Goal: Task Accomplishment & Management: Manage account settings

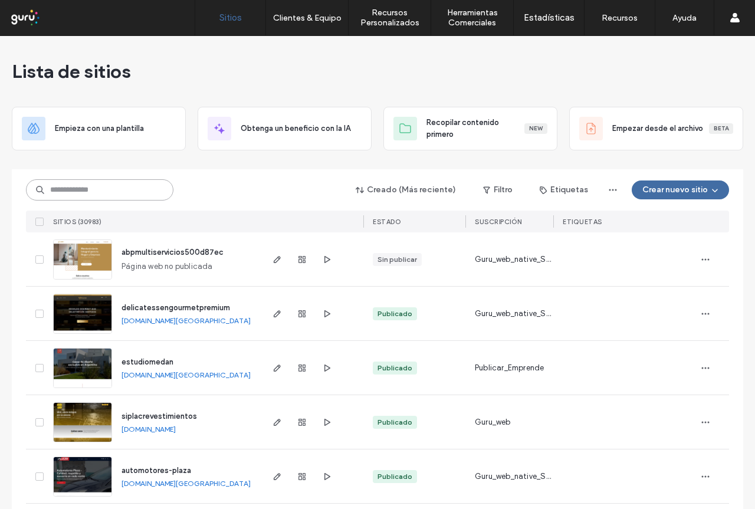
click at [101, 188] on input at bounding box center [99, 189] width 147 height 21
paste input "**********"
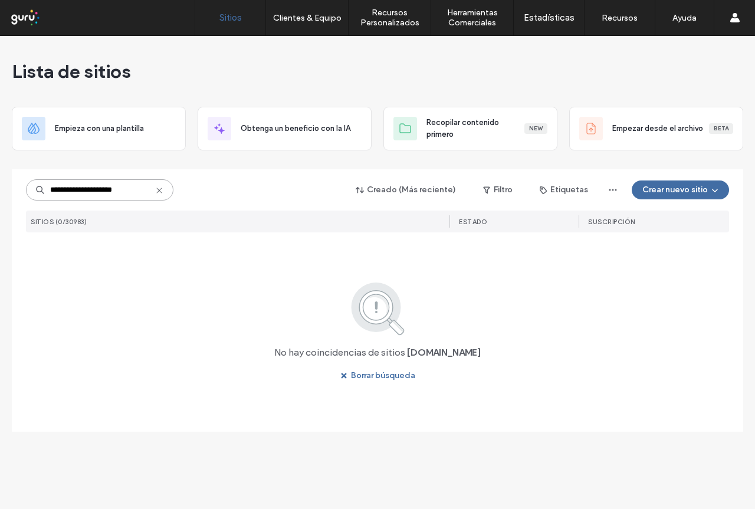
click at [70, 192] on input "**********" at bounding box center [99, 189] width 147 height 21
click at [126, 191] on input "**********" at bounding box center [99, 189] width 147 height 21
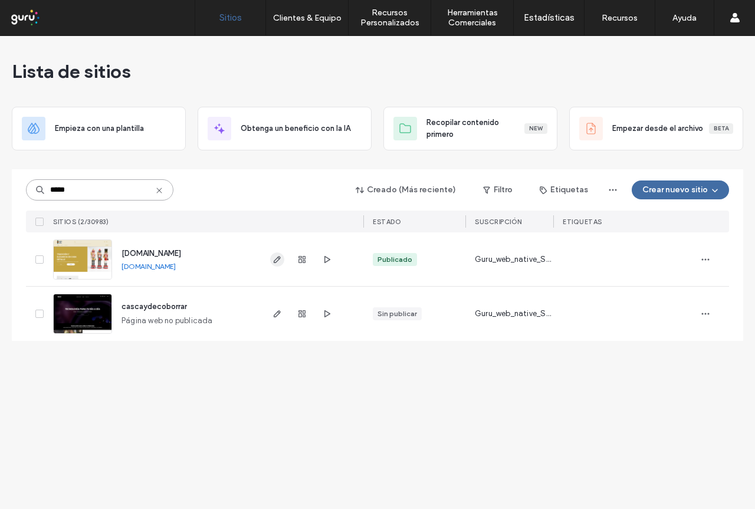
type input "*****"
click at [272, 258] on span "button" at bounding box center [277, 259] width 14 height 14
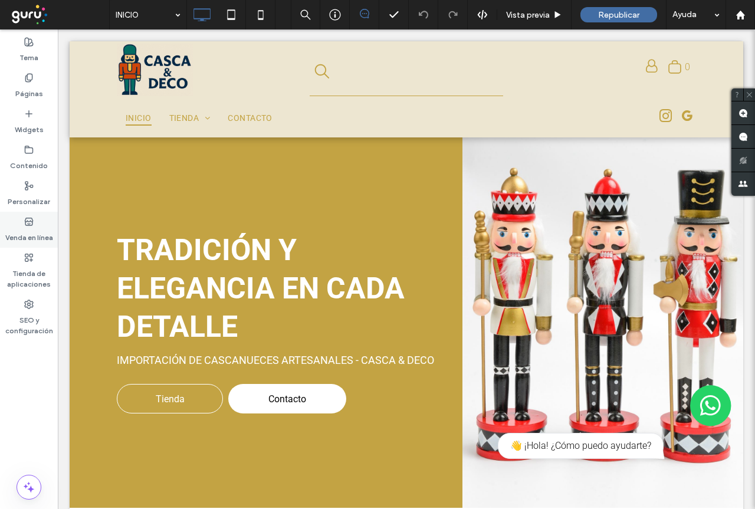
click at [25, 230] on label "Venda en línea" at bounding box center [29, 235] width 48 height 17
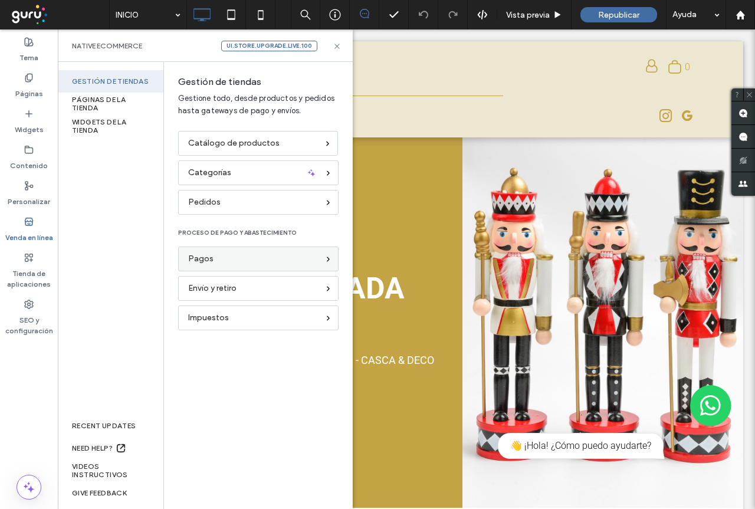
click at [208, 263] on span "Pagos" at bounding box center [200, 258] width 25 height 13
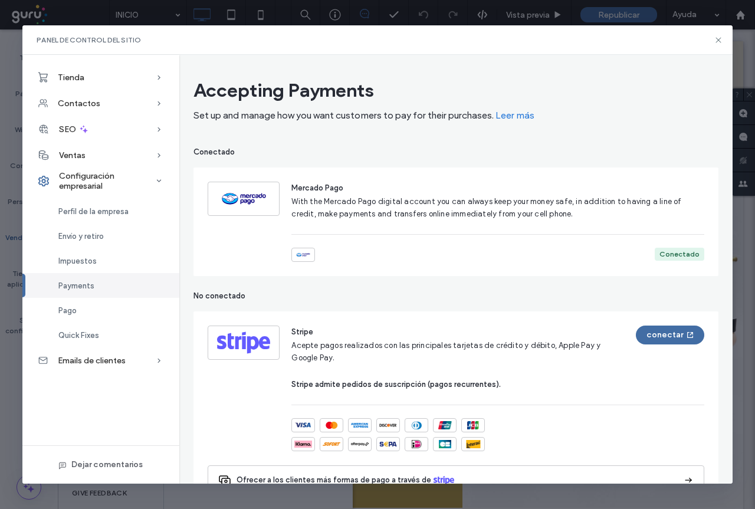
click at [671, 257] on div "Conectado" at bounding box center [680, 254] width 40 height 11
click at [434, 218] on span "With the Mercado Pago digital account you can always keep your money safe, in a…" at bounding box center [486, 207] width 390 height 21
click at [293, 248] on div at bounding box center [303, 255] width 24 height 14
click at [293, 202] on span "With the Mercado Pago digital account you can always keep your money safe, in a…" at bounding box center [486, 207] width 390 height 21
click at [242, 199] on img at bounding box center [243, 199] width 61 height 24
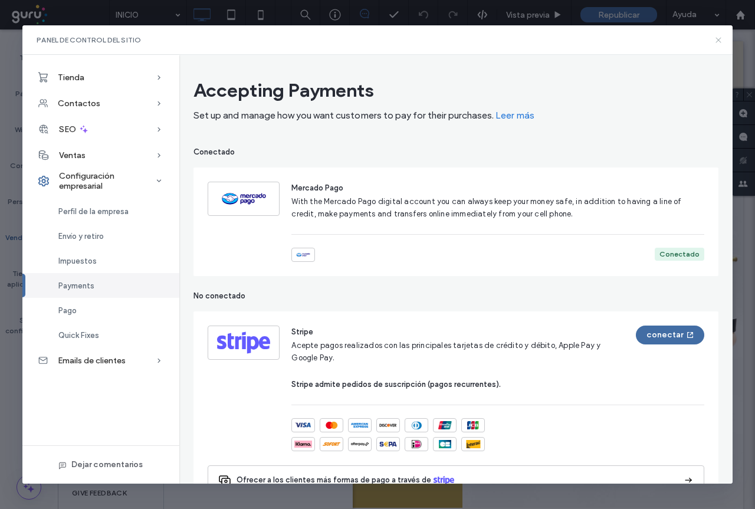
click at [720, 39] on icon at bounding box center [718, 39] width 9 height 9
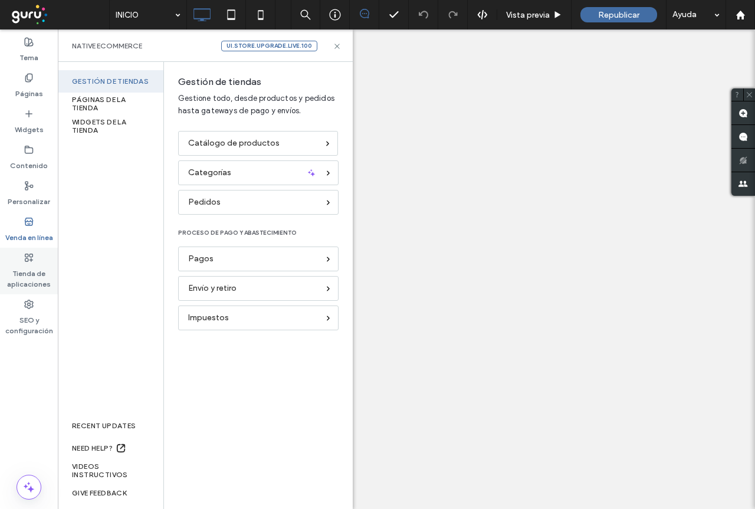
click at [34, 274] on label "Tienda de aplicaciones" at bounding box center [29, 276] width 58 height 27
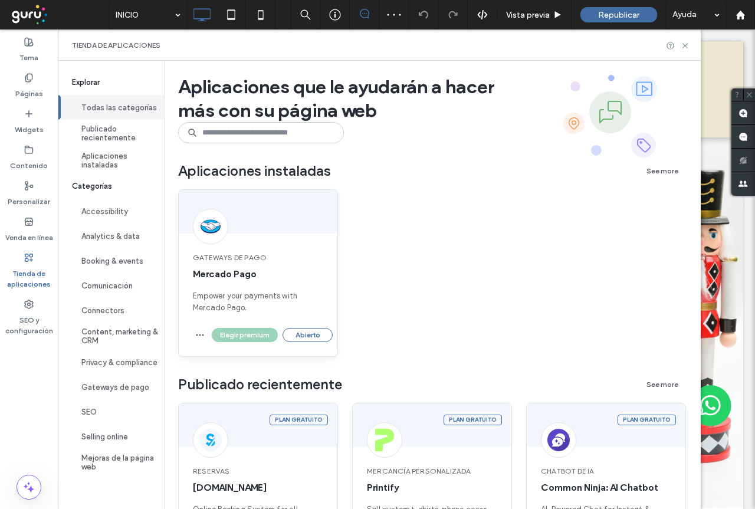
click at [237, 288] on div "Gateways de pago Mercado Pago Empower your payments with Mercado Pago." at bounding box center [258, 283] width 159 height 90
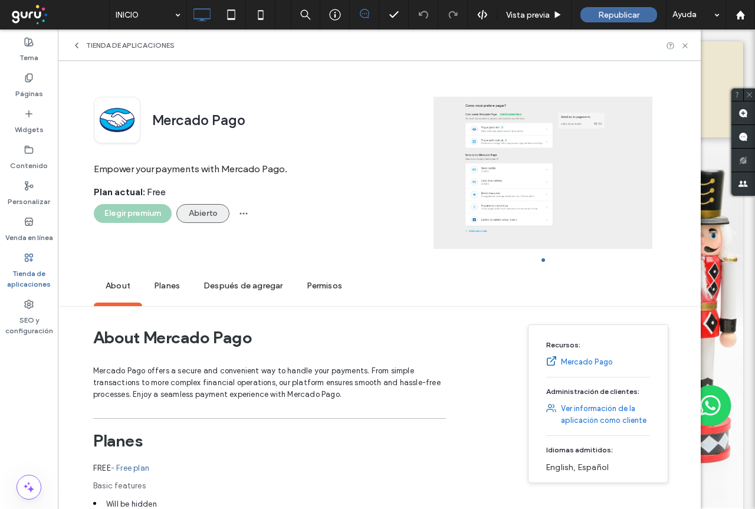
click at [196, 215] on button "Abierto" at bounding box center [202, 213] width 53 height 19
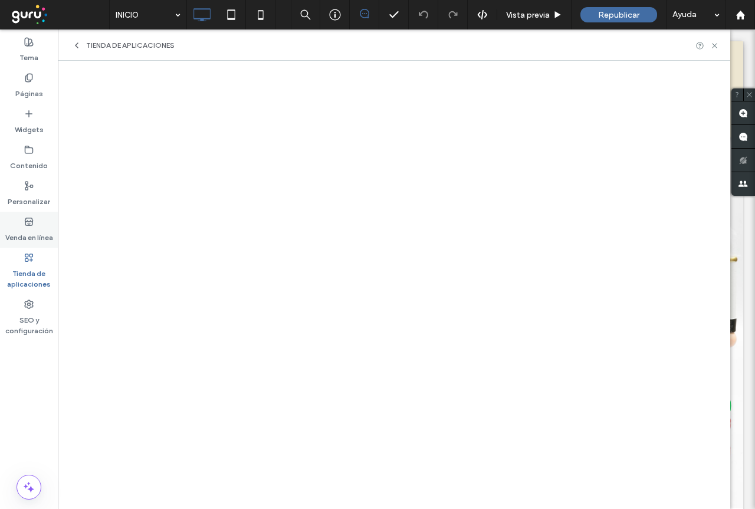
click at [34, 230] on label "Venda en línea" at bounding box center [29, 235] width 48 height 17
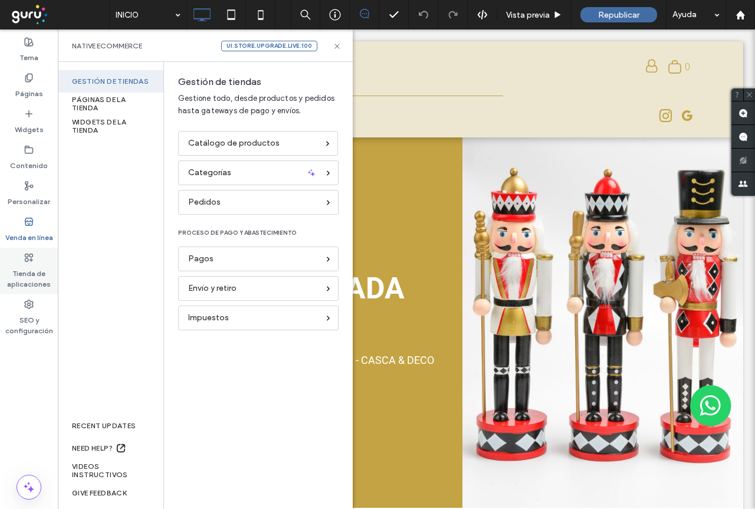
click at [29, 278] on label "Tienda de aplicaciones" at bounding box center [29, 276] width 58 height 27
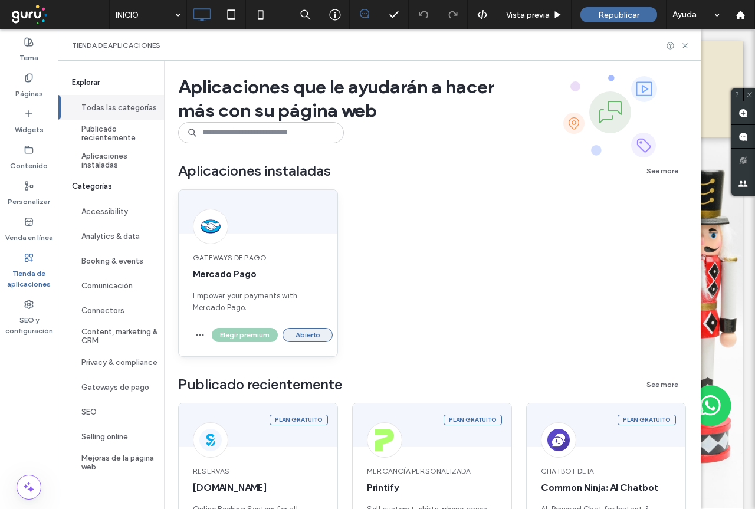
click at [306, 334] on button "Abierto" at bounding box center [308, 335] width 50 height 14
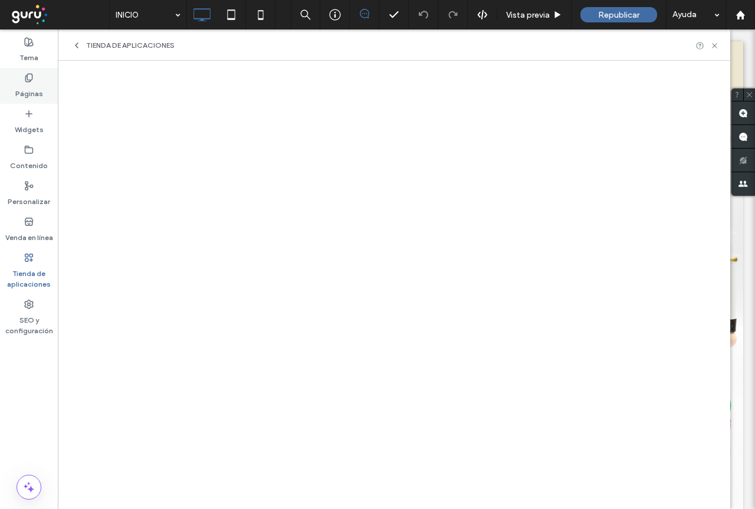
click at [27, 83] on label "Páginas" at bounding box center [29, 91] width 28 height 17
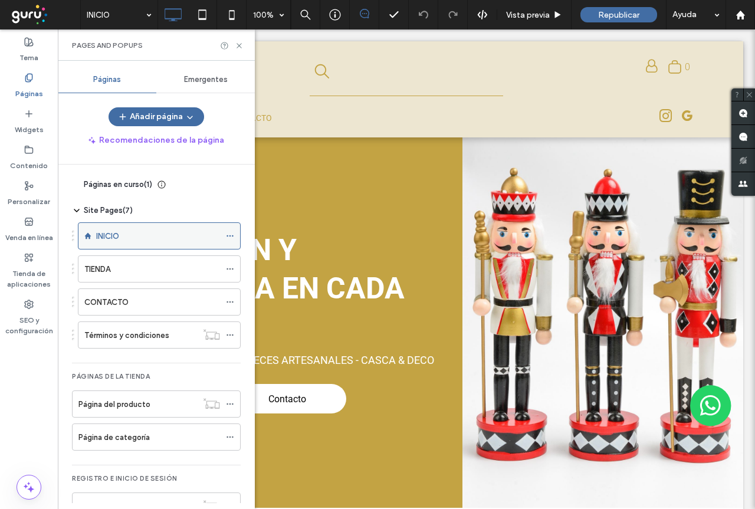
click at [107, 228] on div "INICIO" at bounding box center [158, 236] width 124 height 26
click at [243, 41] on icon at bounding box center [239, 45] width 9 height 9
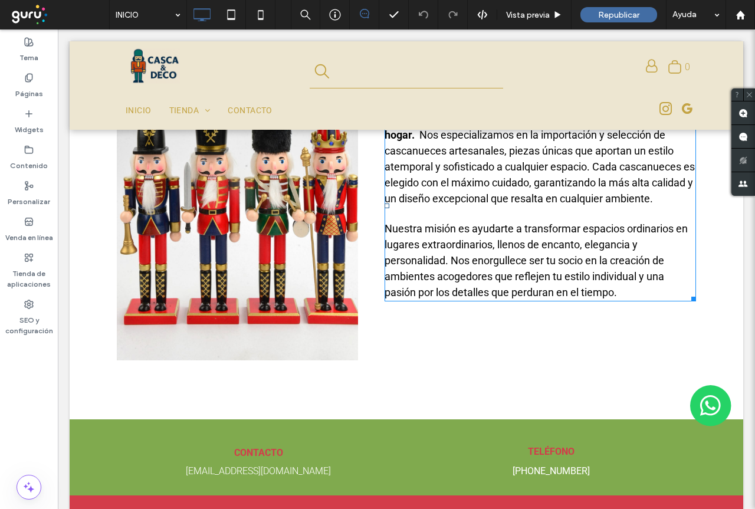
scroll to position [635, 0]
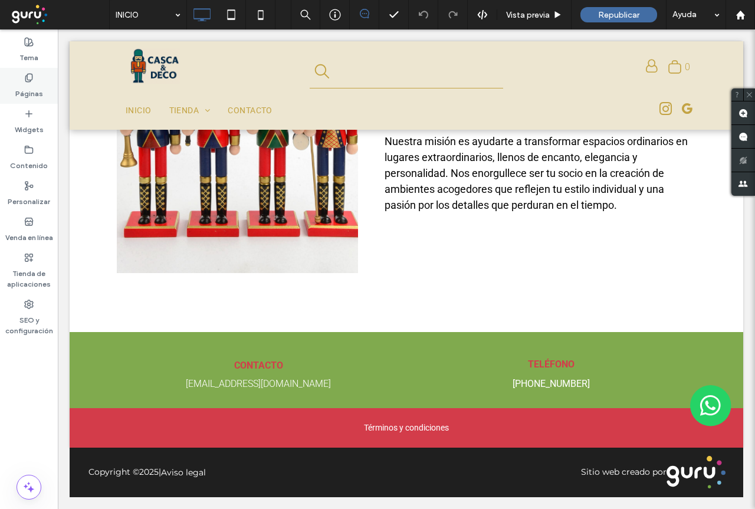
click at [34, 88] on label "Páginas" at bounding box center [29, 91] width 28 height 17
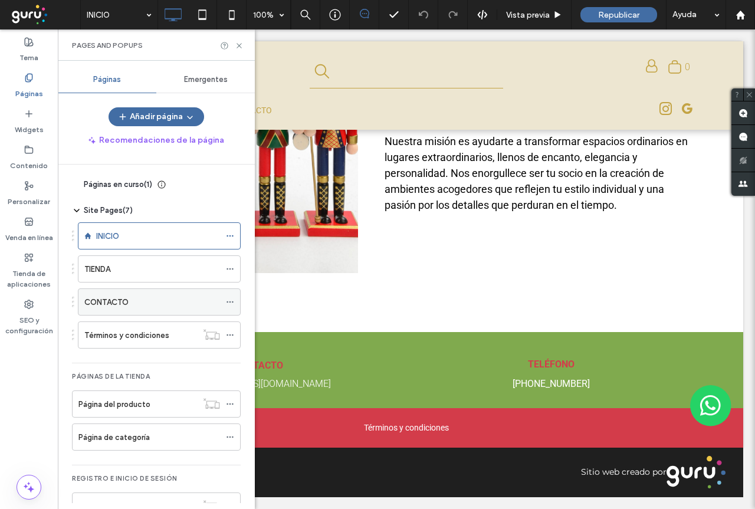
click at [117, 305] on label "CONTACTO" at bounding box center [106, 302] width 44 height 21
click at [241, 45] on icon at bounding box center [239, 45] width 9 height 9
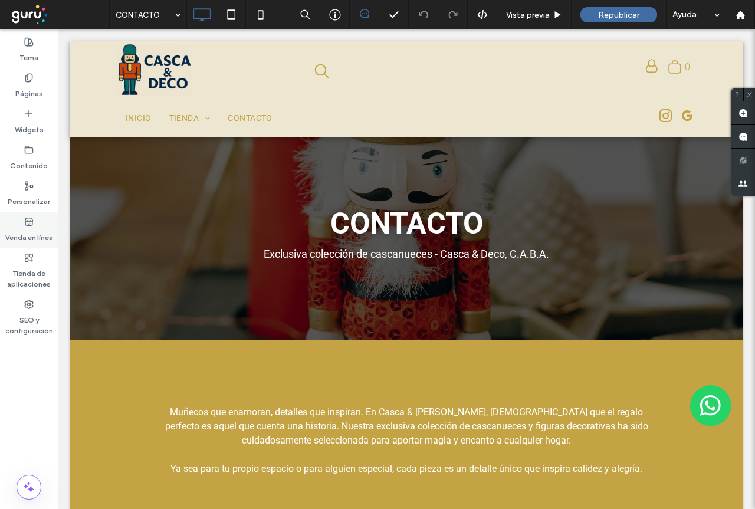
click at [32, 227] on label "Venda en línea" at bounding box center [29, 235] width 48 height 17
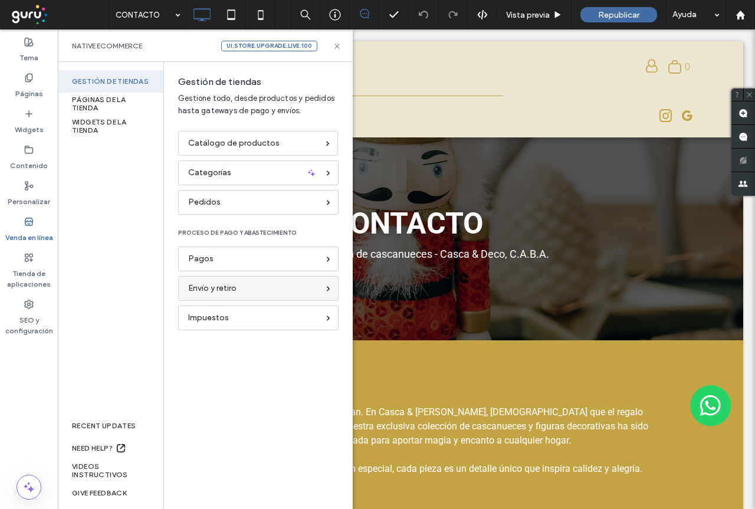
click at [201, 293] on span "Envío y retiro" at bounding box center [212, 288] width 48 height 13
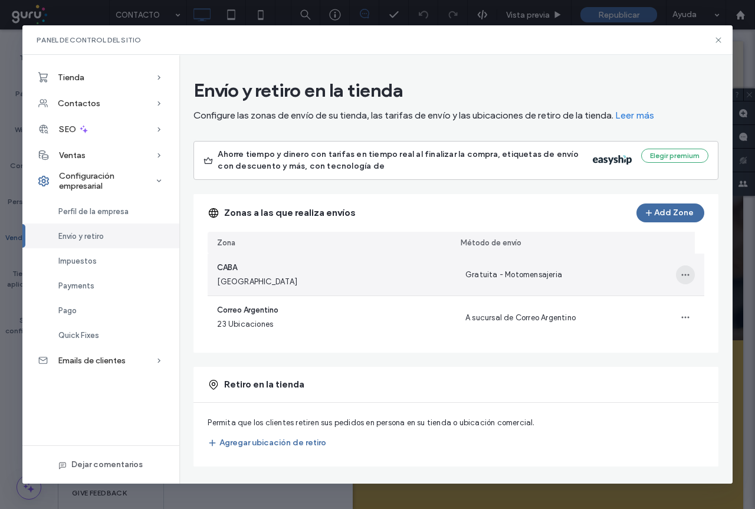
click at [681, 274] on use "button" at bounding box center [685, 275] width 8 height 2
click at [614, 304] on span "Editar zona de envío" at bounding box center [634, 306] width 74 height 12
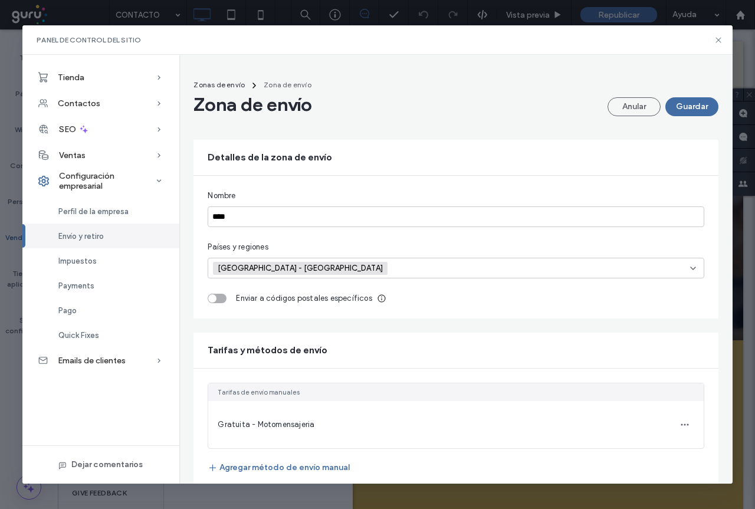
click at [223, 300] on div "toggle" at bounding box center [217, 298] width 19 height 9
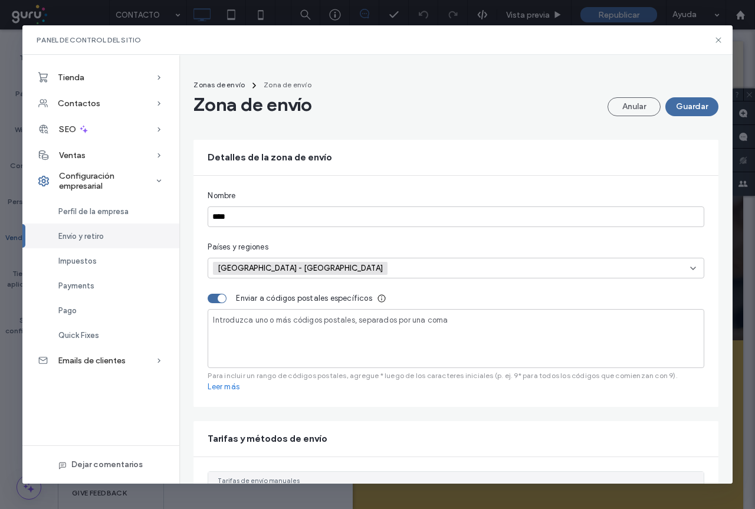
click at [245, 323] on span "Introduzca uno o más códigos postales, separados por una coma" at bounding box center [330, 320] width 235 height 9
type input "***"
click at [677, 104] on button "Guardar" at bounding box center [691, 106] width 53 height 19
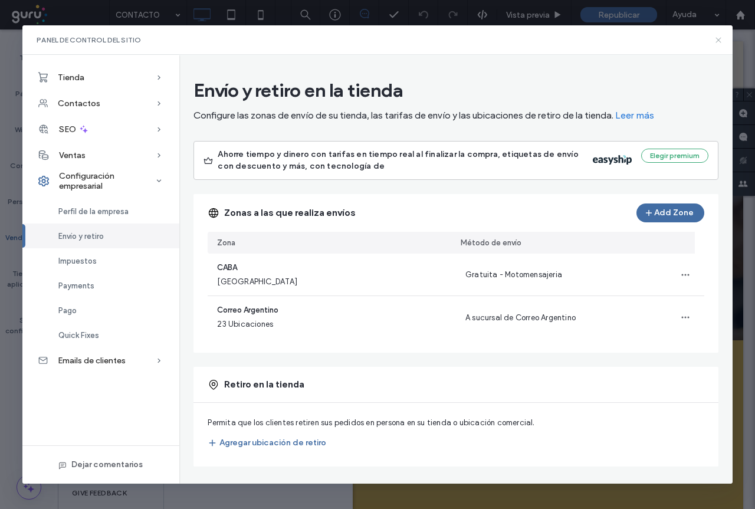
click at [719, 40] on icon at bounding box center [718, 39] width 9 height 9
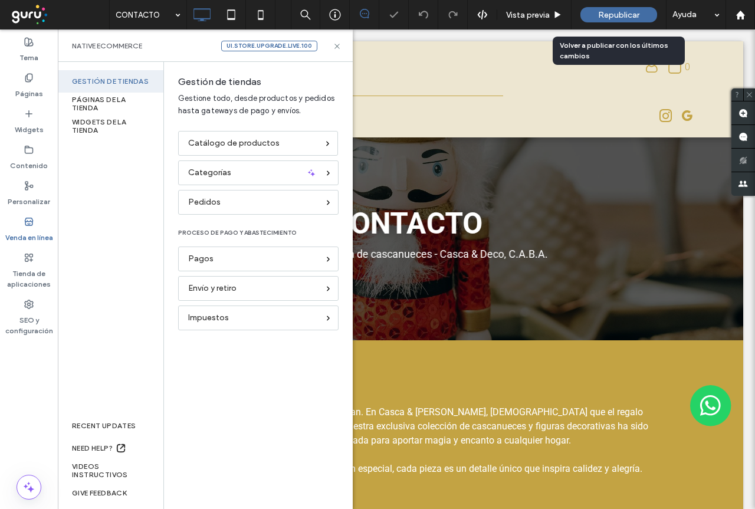
click at [616, 15] on span "Republicar" at bounding box center [618, 15] width 41 height 10
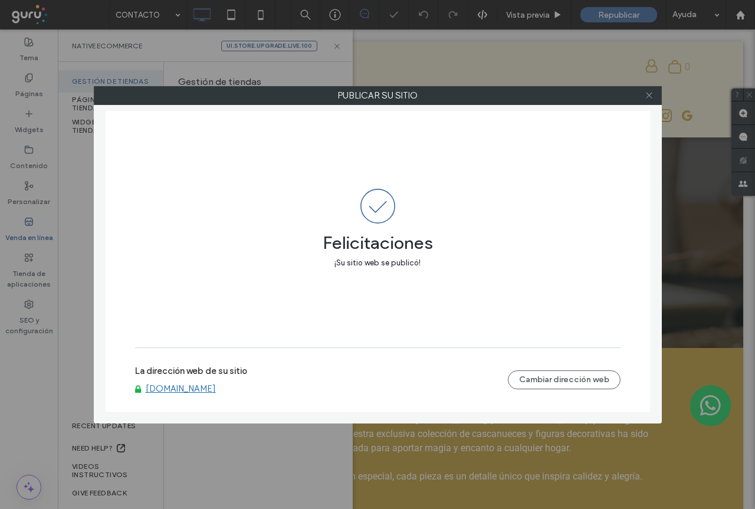
click at [651, 94] on icon at bounding box center [649, 95] width 9 height 9
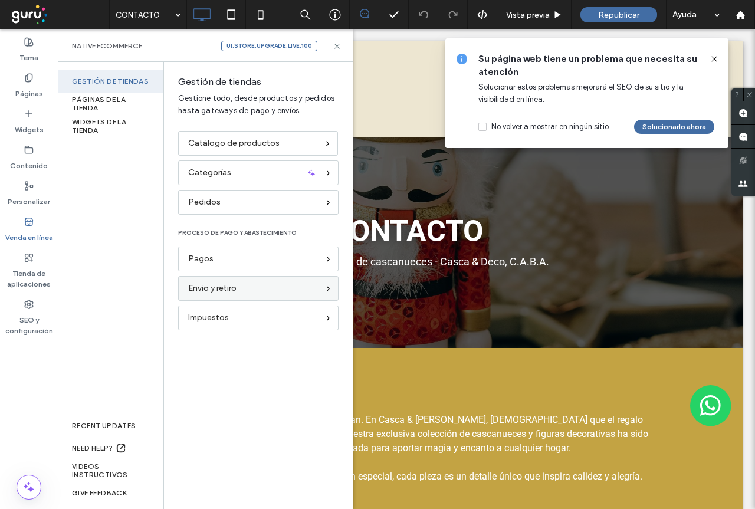
click at [206, 293] on span "Envío y retiro" at bounding box center [212, 288] width 48 height 13
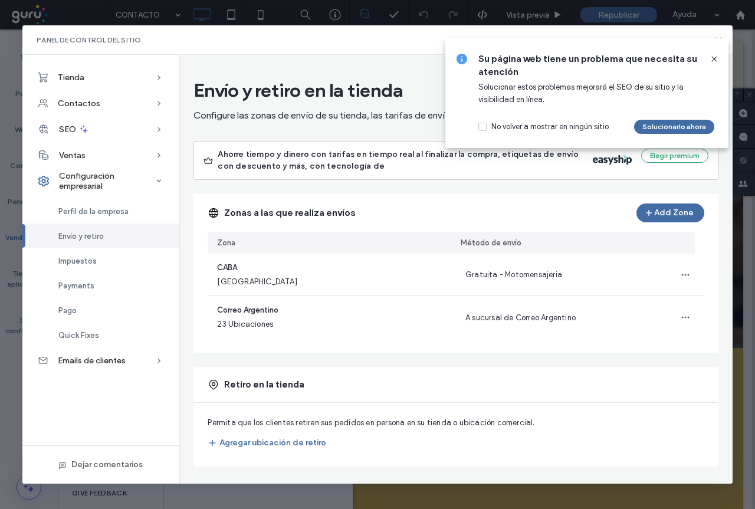
click at [711, 58] on icon at bounding box center [714, 58] width 9 height 9
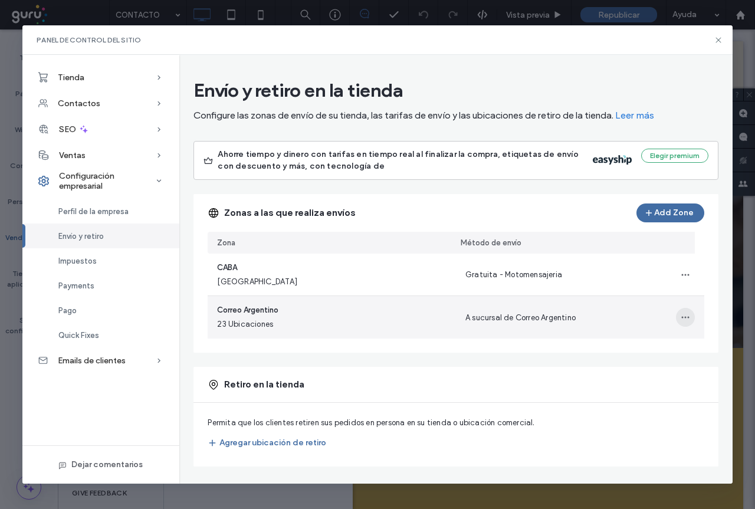
click at [681, 320] on icon "button" at bounding box center [685, 317] width 9 height 9
click at [610, 345] on span "Editar zona de envío" at bounding box center [634, 348] width 74 height 12
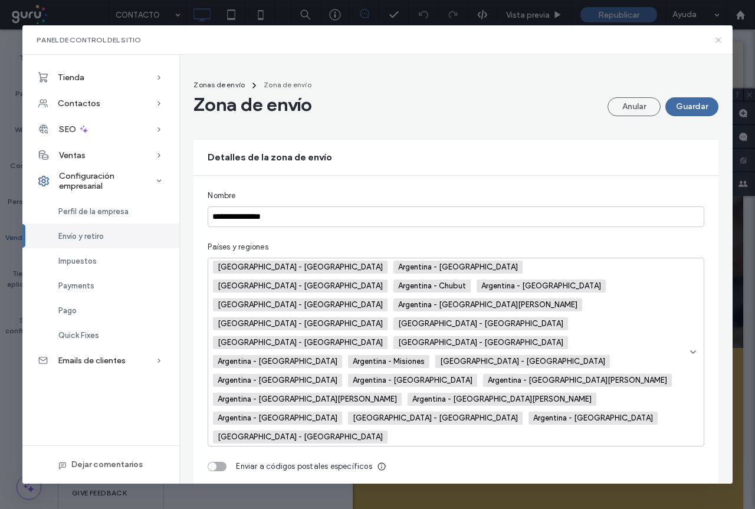
click at [716, 40] on icon at bounding box center [718, 39] width 9 height 9
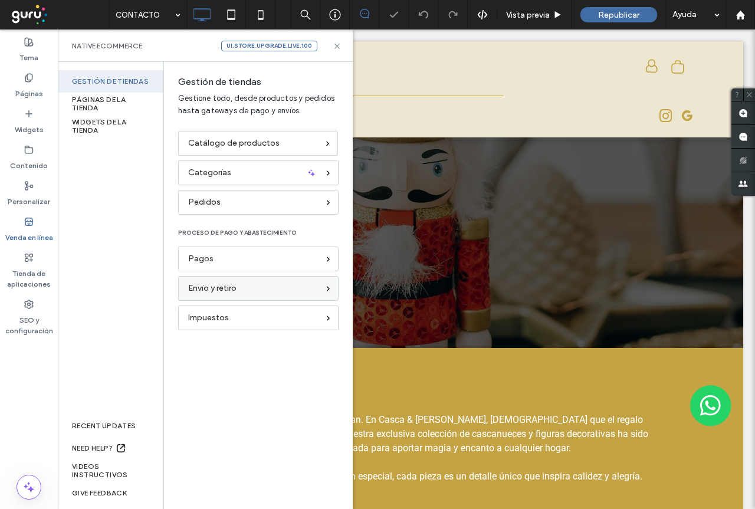
click at [206, 293] on span "Envío y retiro" at bounding box center [212, 288] width 48 height 13
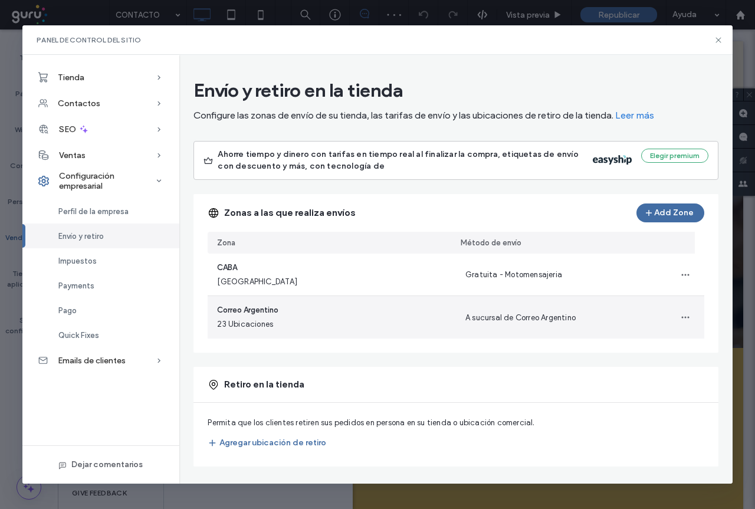
scroll to position [2, 0]
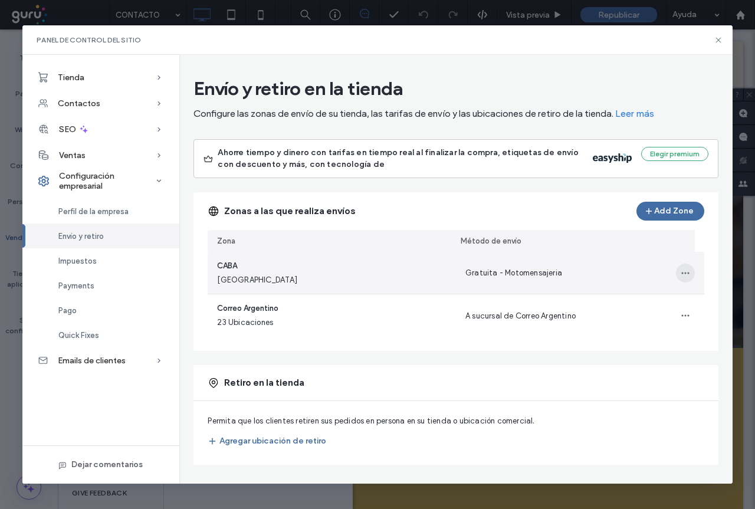
click at [681, 273] on icon "button" at bounding box center [685, 272] width 9 height 9
click at [605, 303] on span "Editar zona de envío" at bounding box center [634, 304] width 74 height 12
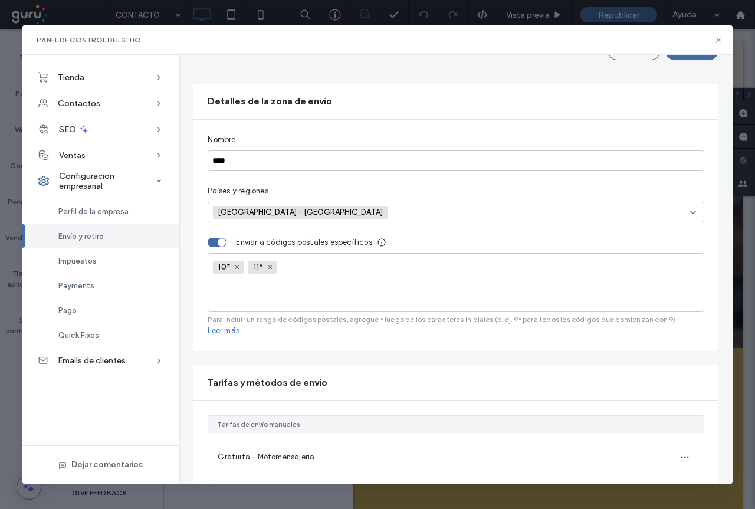
scroll to position [0, 0]
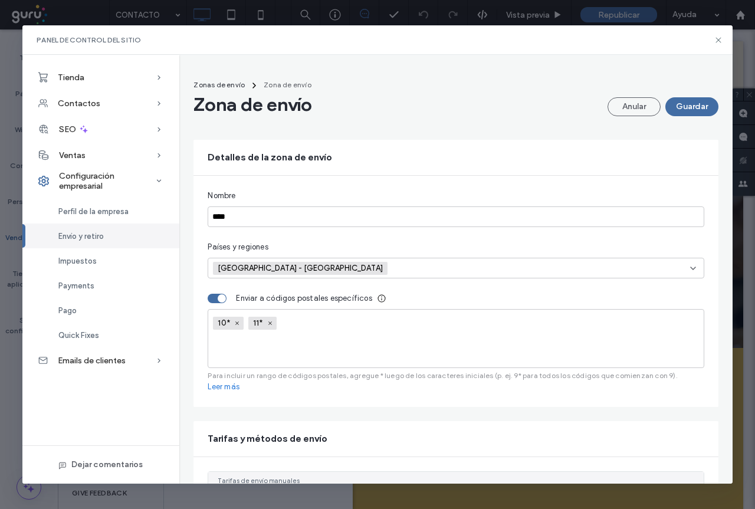
click at [212, 299] on div "toggle" at bounding box center [217, 298] width 19 height 9
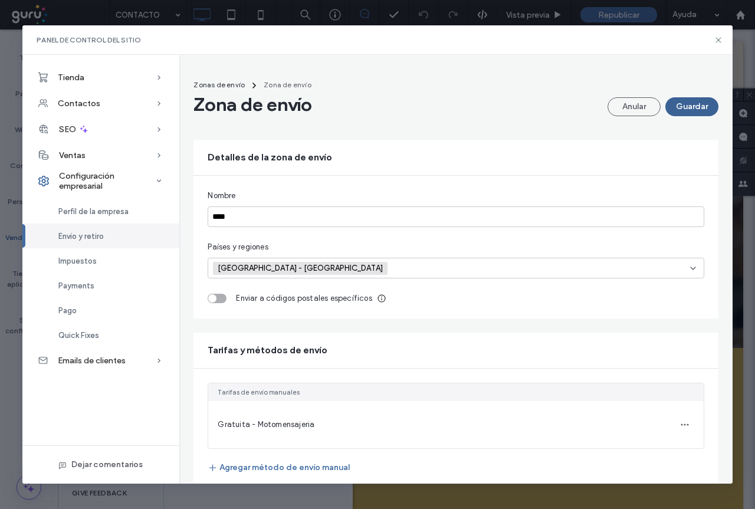
click at [684, 106] on button "Guardar" at bounding box center [691, 106] width 53 height 19
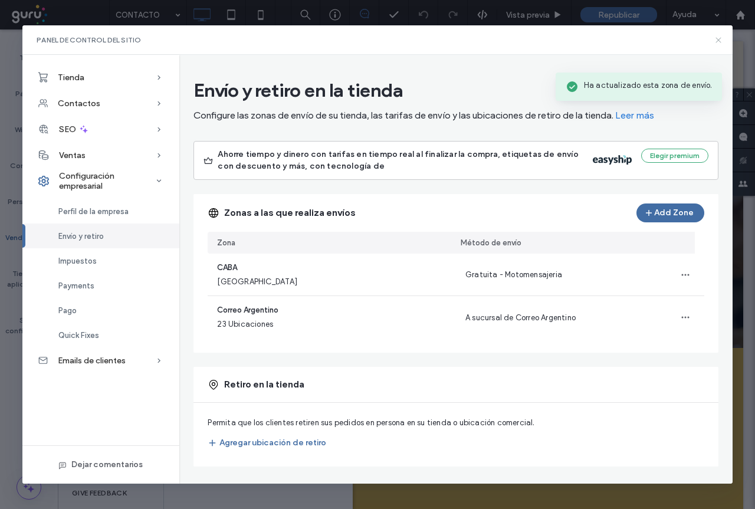
click at [719, 40] on icon at bounding box center [718, 39] width 9 height 9
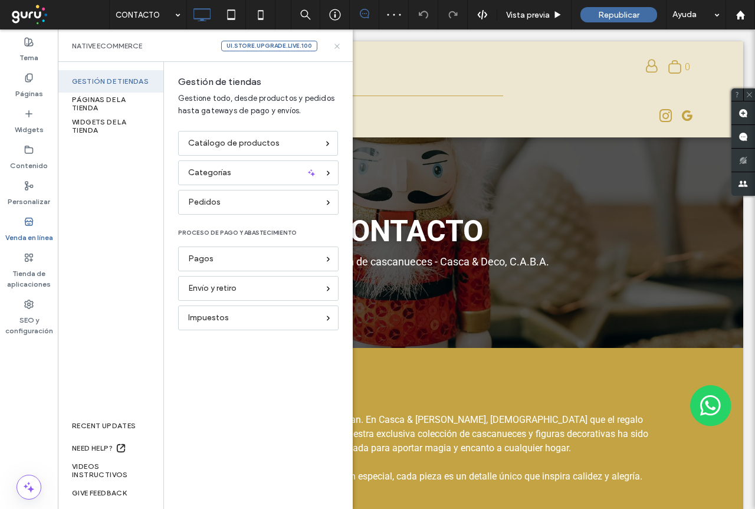
click at [337, 42] on icon at bounding box center [337, 46] width 9 height 9
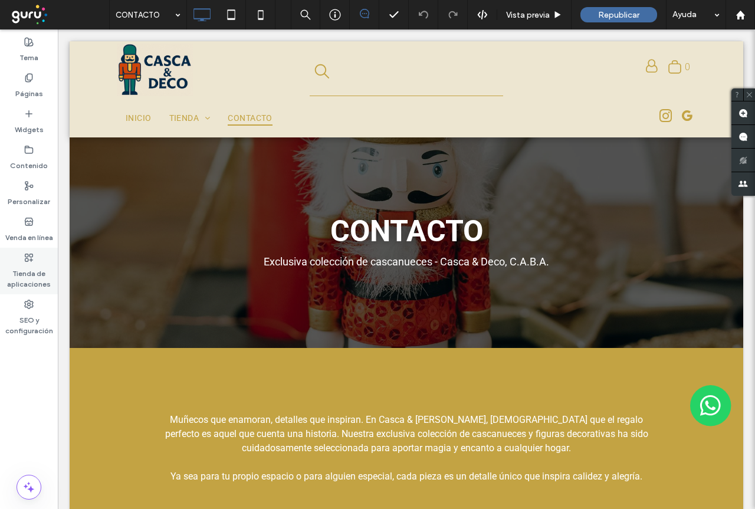
click at [21, 264] on label "Tienda de aplicaciones" at bounding box center [29, 276] width 58 height 27
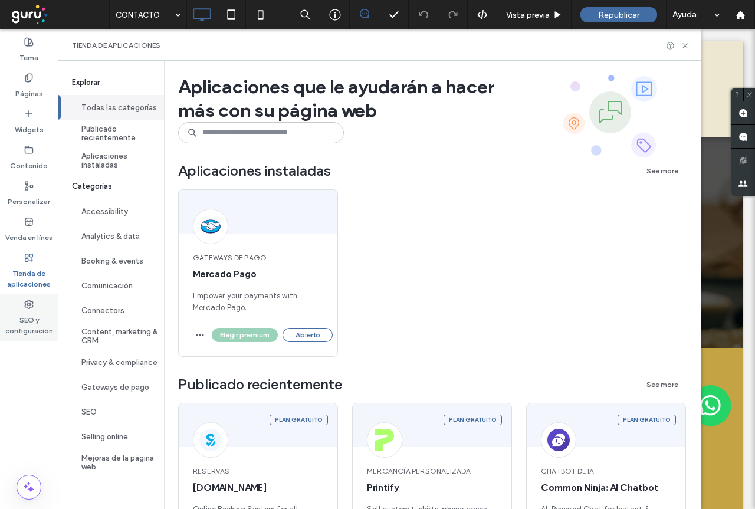
click at [32, 324] on label "SEO y configuración" at bounding box center [29, 322] width 58 height 27
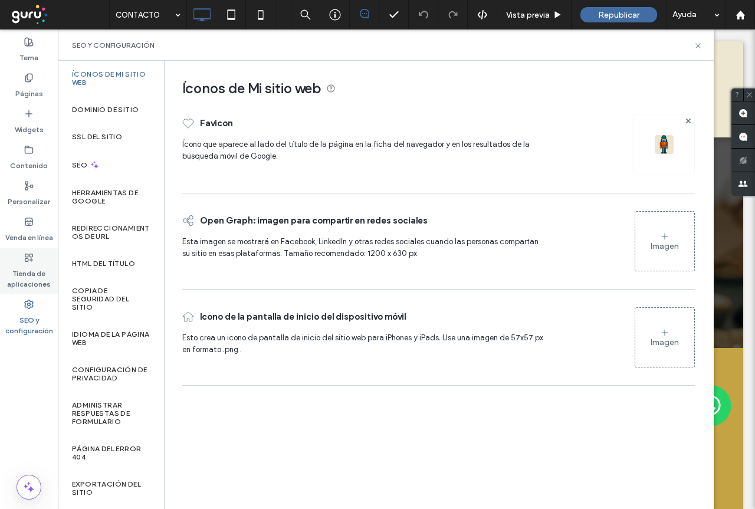
click at [32, 278] on label "Tienda de aplicaciones" at bounding box center [29, 276] width 58 height 27
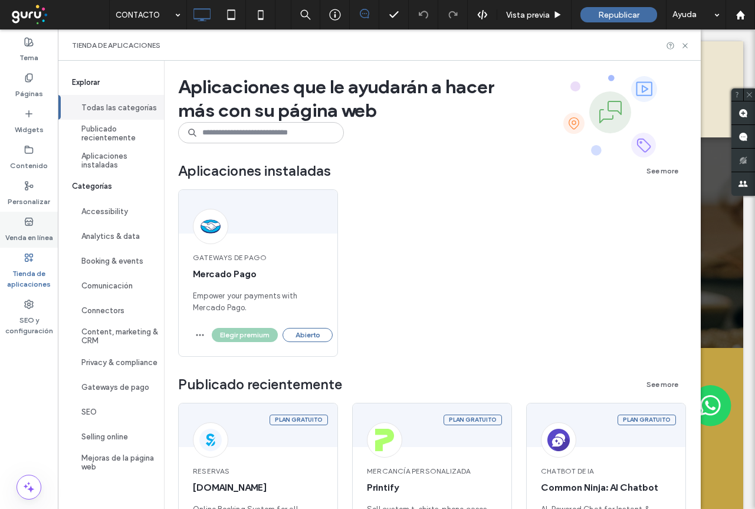
click at [24, 232] on label "Venda en línea" at bounding box center [29, 235] width 48 height 17
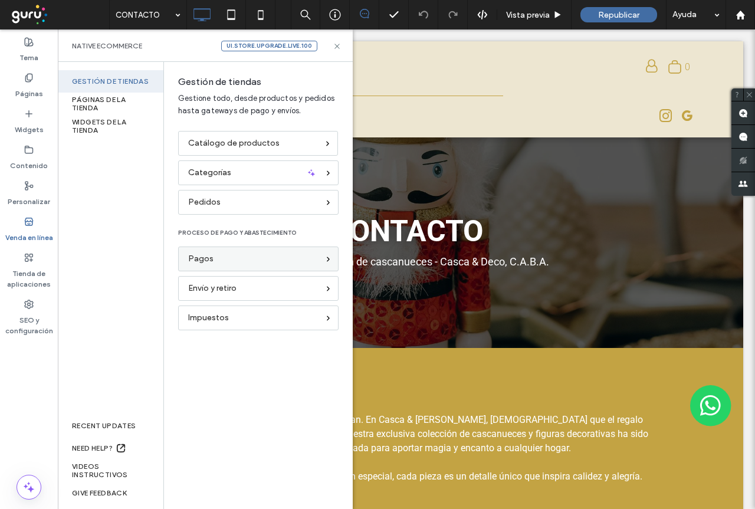
click at [198, 260] on span "Pagos" at bounding box center [200, 258] width 25 height 13
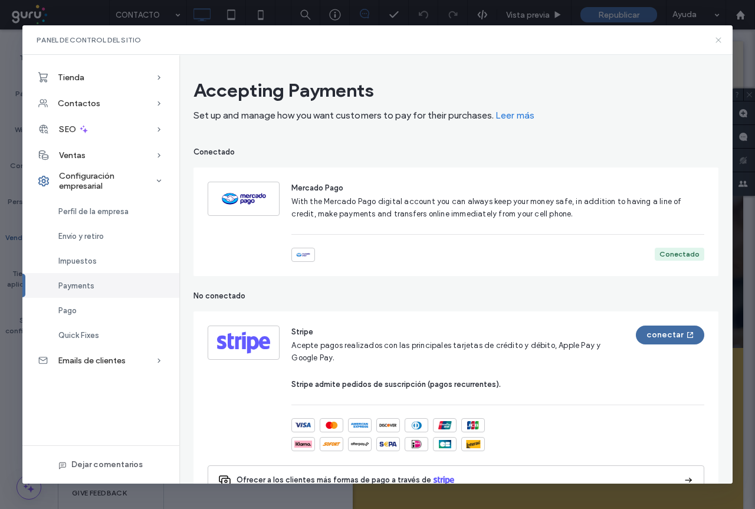
click at [716, 40] on icon at bounding box center [718, 39] width 9 height 9
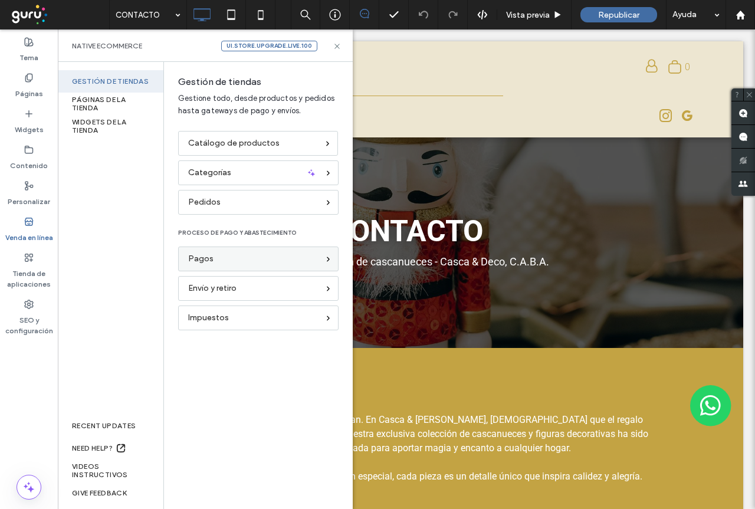
click at [202, 261] on span "Pagos" at bounding box center [200, 258] width 25 height 13
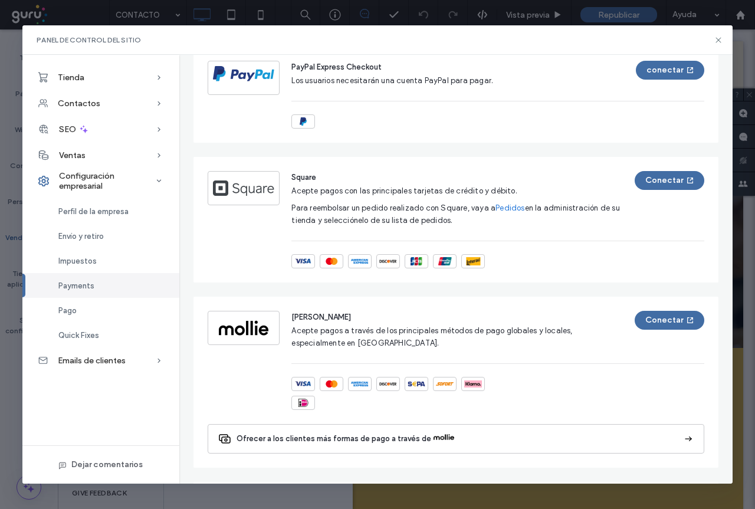
scroll to position [891, 0]
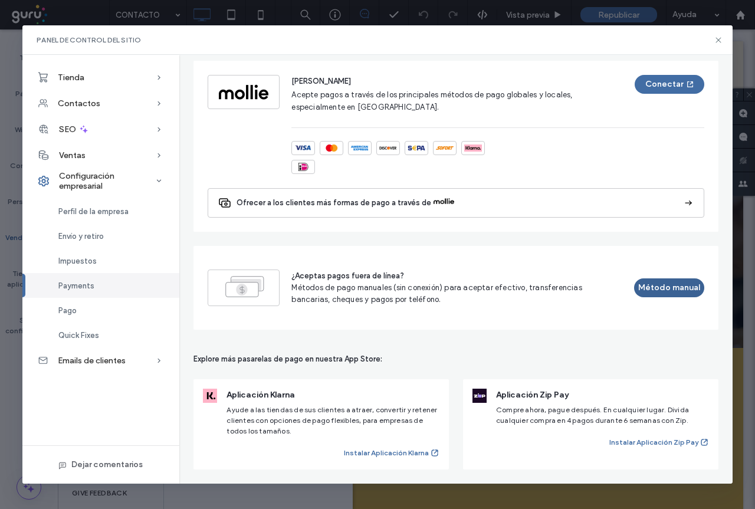
click at [654, 292] on button "Método manual" at bounding box center [669, 287] width 70 height 19
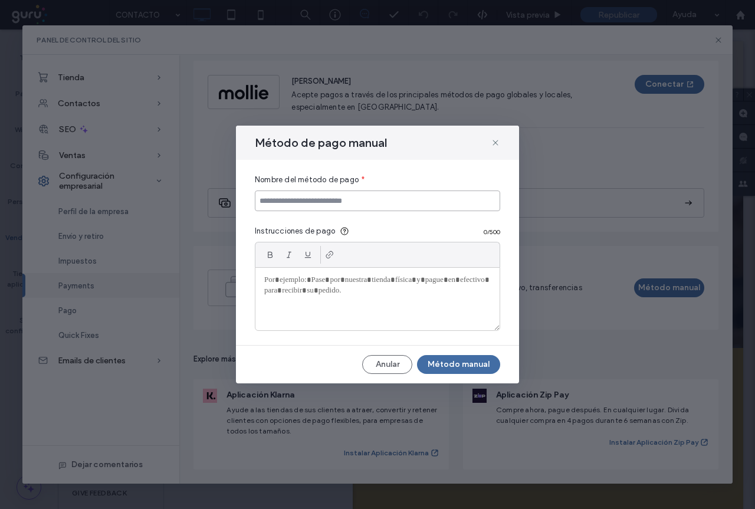
click at [275, 202] on input at bounding box center [377, 201] width 245 height 21
click at [494, 140] on icon at bounding box center [495, 142] width 9 height 9
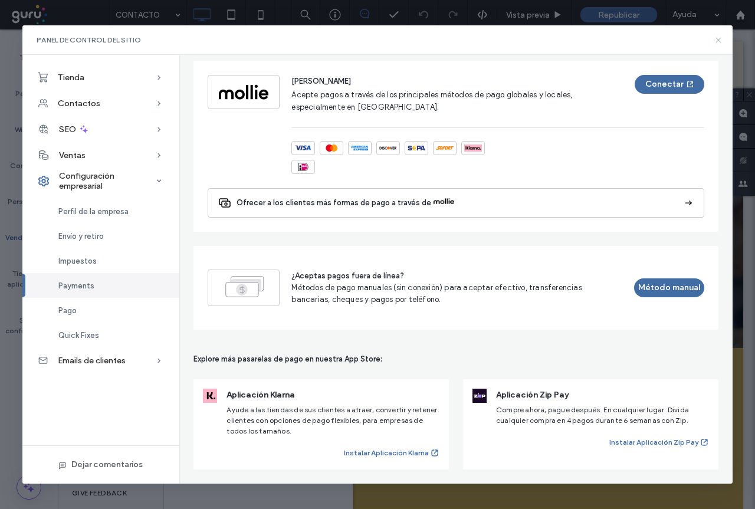
click at [714, 39] on icon at bounding box center [718, 39] width 9 height 9
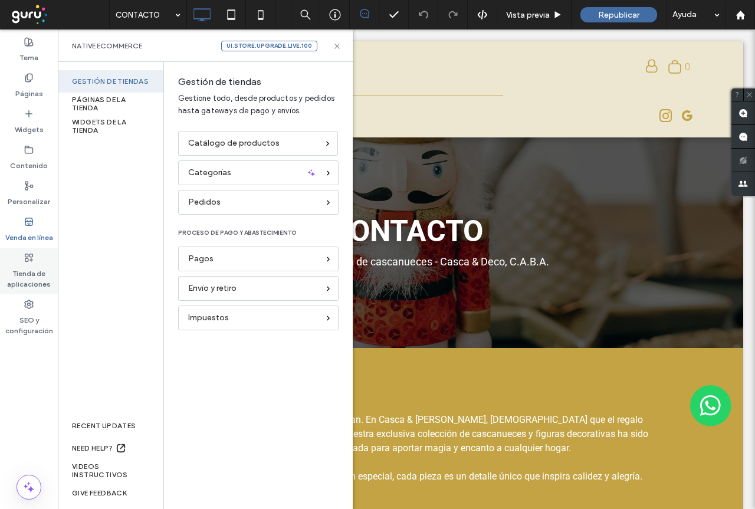
click at [35, 272] on label "Tienda de aplicaciones" at bounding box center [29, 276] width 58 height 27
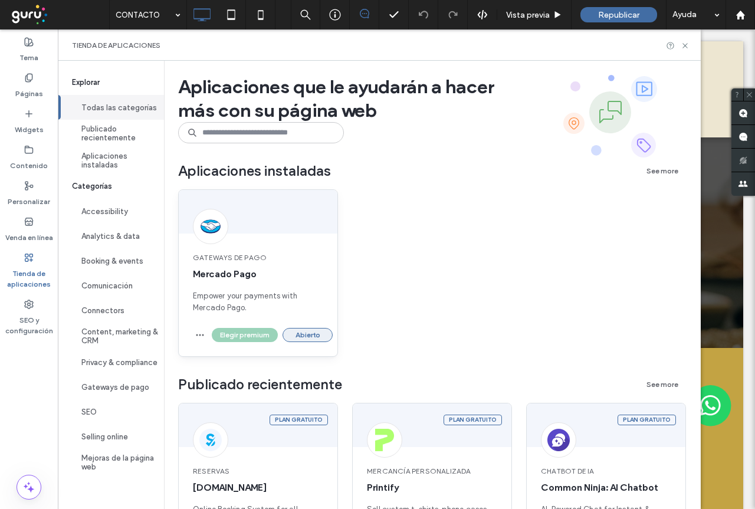
click at [309, 333] on button "Abierto" at bounding box center [308, 335] width 50 height 14
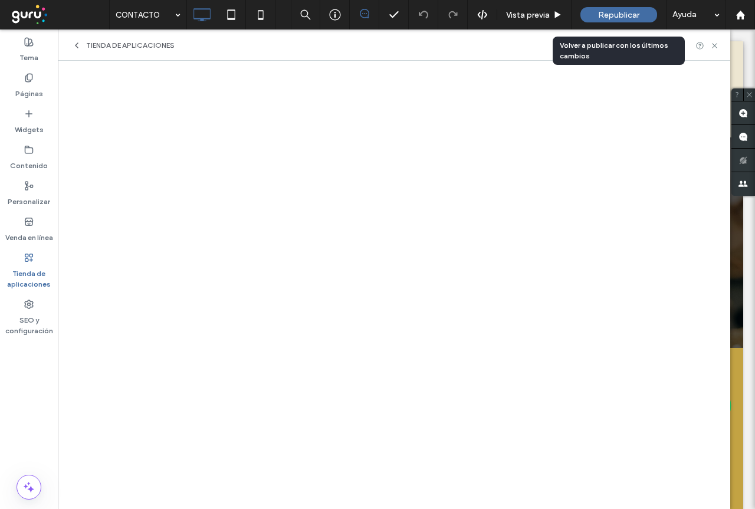
click at [615, 19] on span "Republicar" at bounding box center [618, 15] width 41 height 10
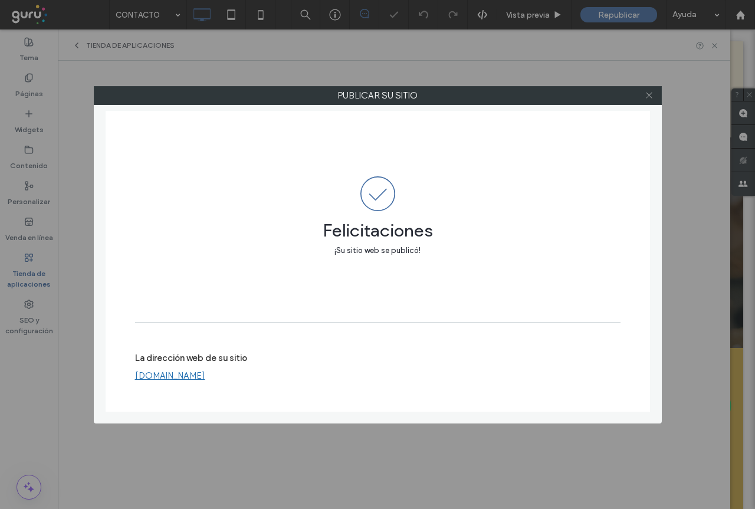
click at [651, 94] on use at bounding box center [649, 96] width 6 height 6
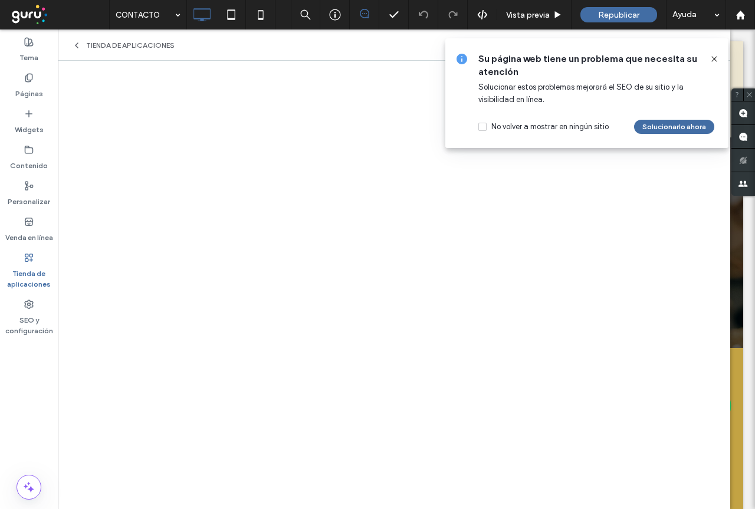
click at [712, 61] on icon at bounding box center [714, 58] width 9 height 9
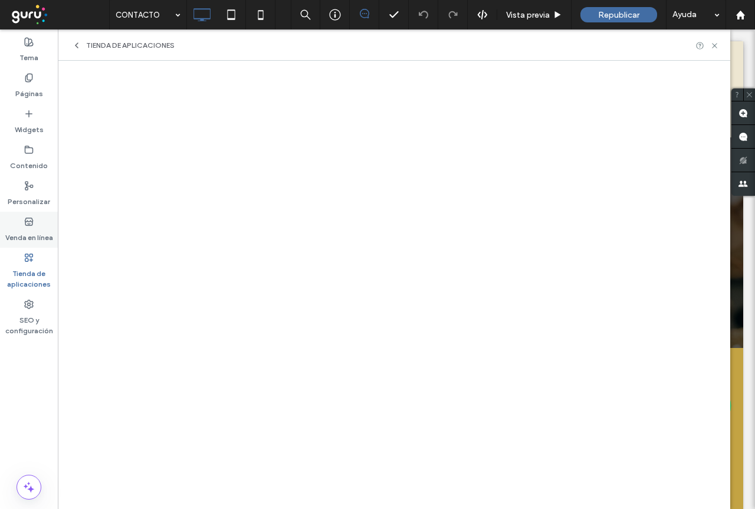
click at [27, 229] on label "Venda en línea" at bounding box center [29, 235] width 48 height 17
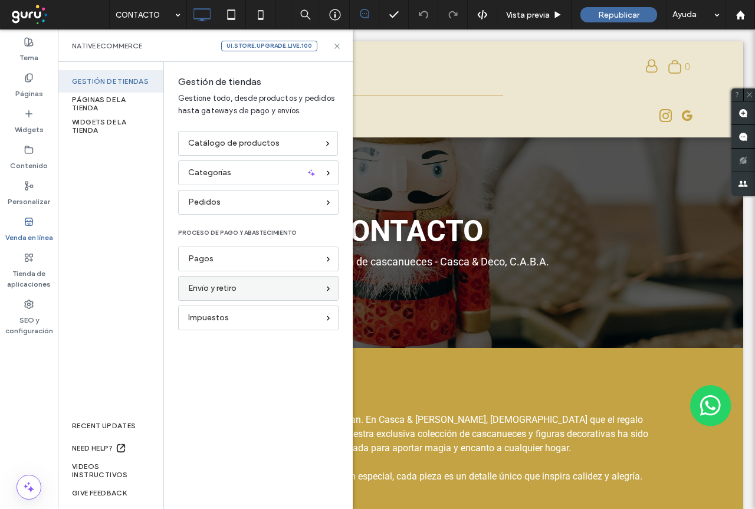
click at [205, 291] on span "Envío y retiro" at bounding box center [212, 288] width 48 height 13
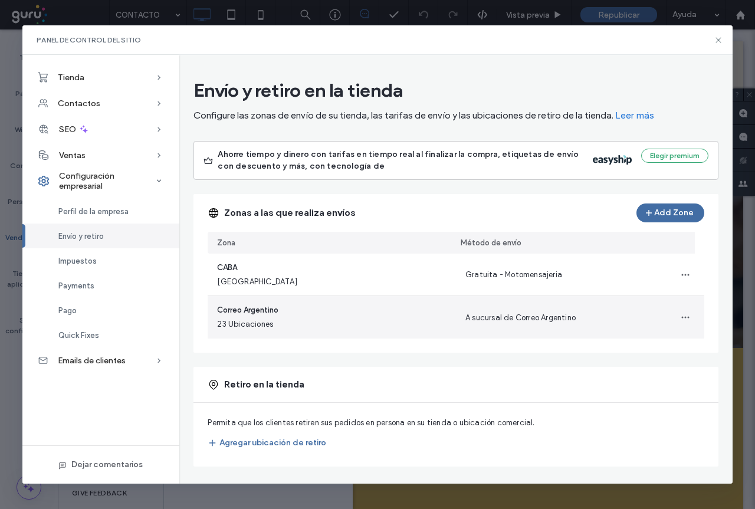
scroll to position [2, 0]
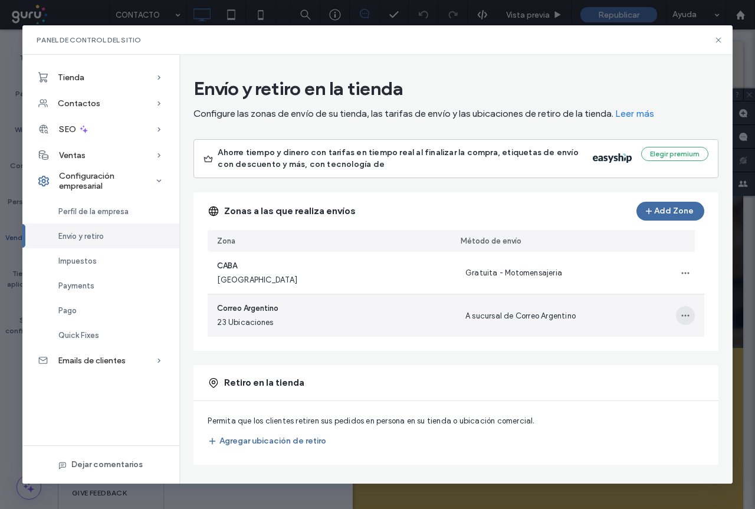
click at [681, 316] on use "button" at bounding box center [685, 316] width 8 height 2
click at [629, 349] on span "Editar zona de envío" at bounding box center [634, 346] width 74 height 12
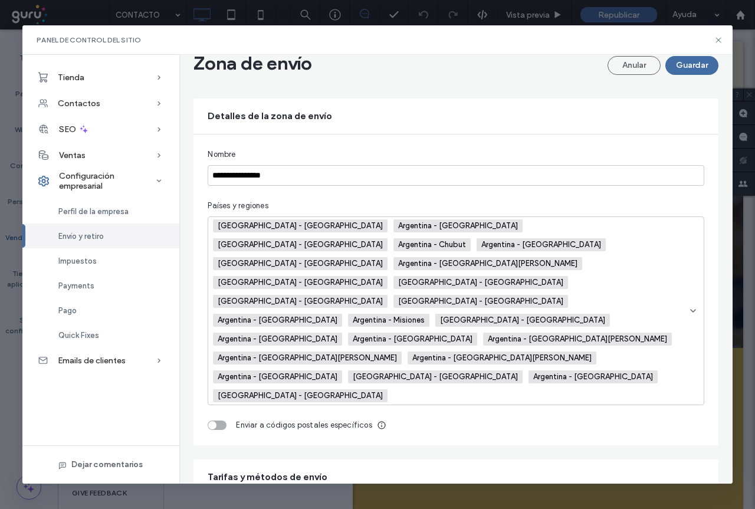
scroll to position [0, 0]
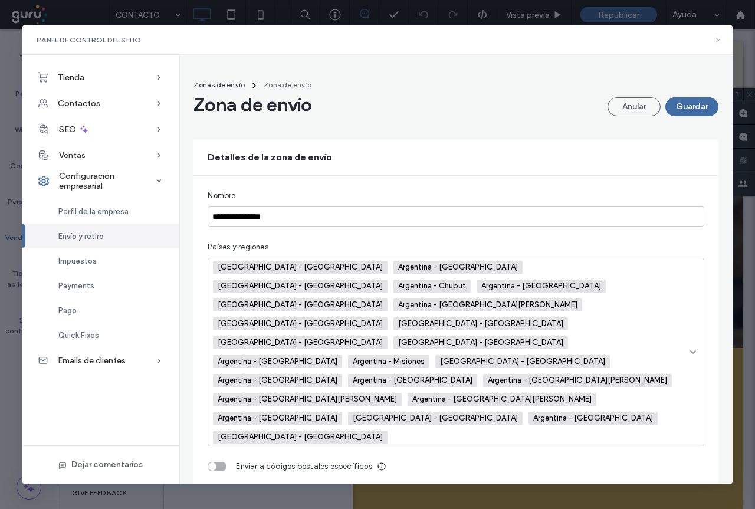
click at [721, 41] on icon at bounding box center [718, 39] width 9 height 9
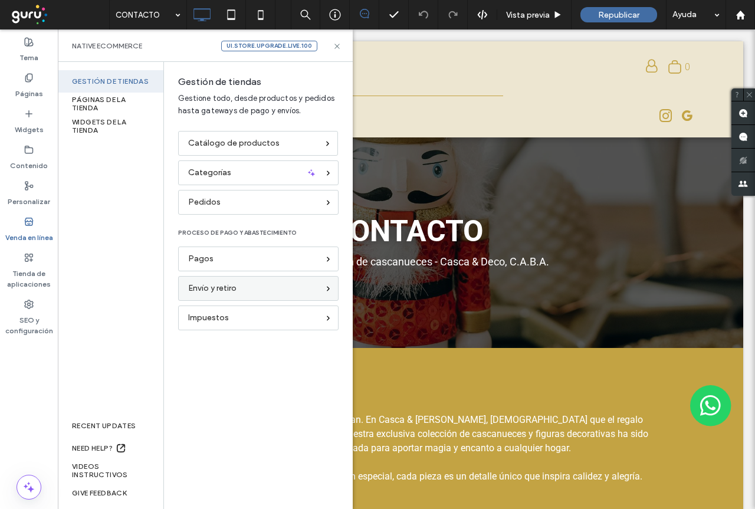
click at [227, 288] on span "Envío y retiro" at bounding box center [212, 288] width 48 height 13
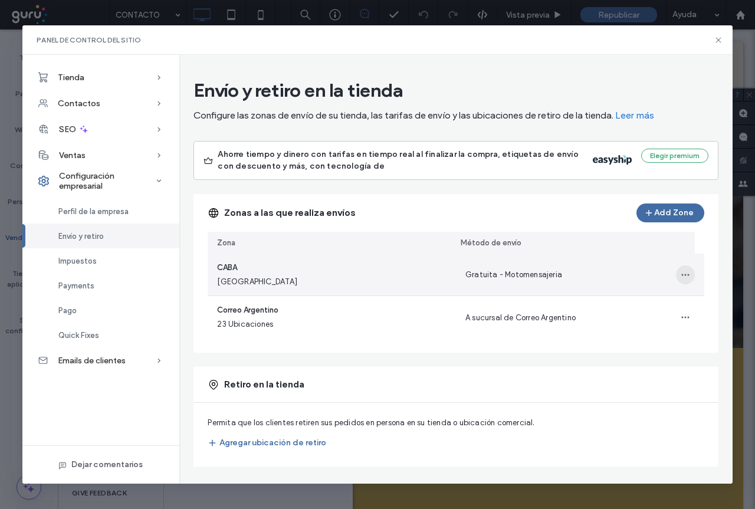
click at [681, 275] on icon "button" at bounding box center [685, 274] width 9 height 9
click at [641, 308] on span "Editar zona de envío" at bounding box center [634, 306] width 74 height 12
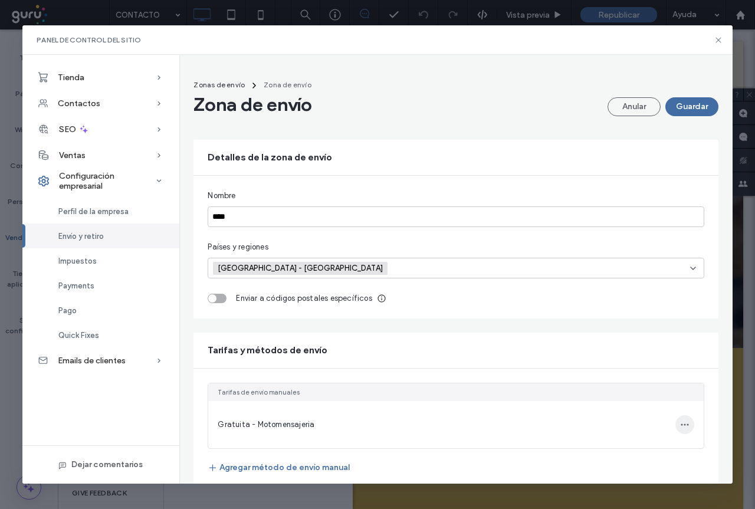
click at [680, 427] on icon "button" at bounding box center [684, 424] width 9 height 9
click at [586, 414] on span "Editar método de envío" at bounding box center [604, 414] width 84 height 12
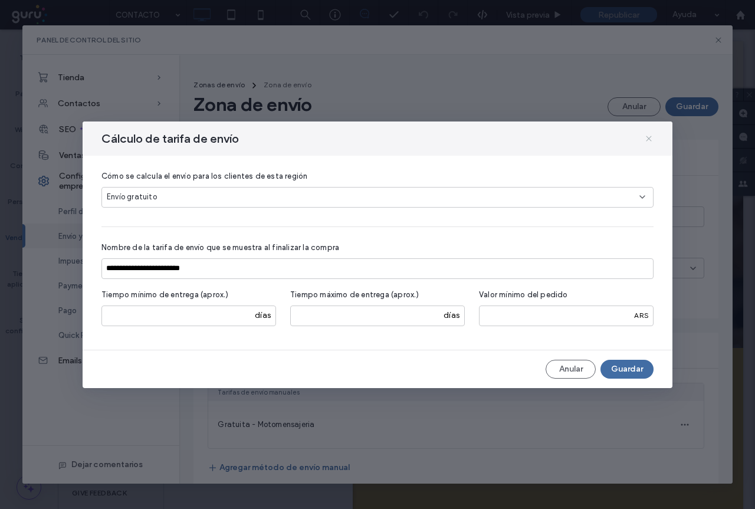
click at [648, 139] on use at bounding box center [648, 138] width 5 height 5
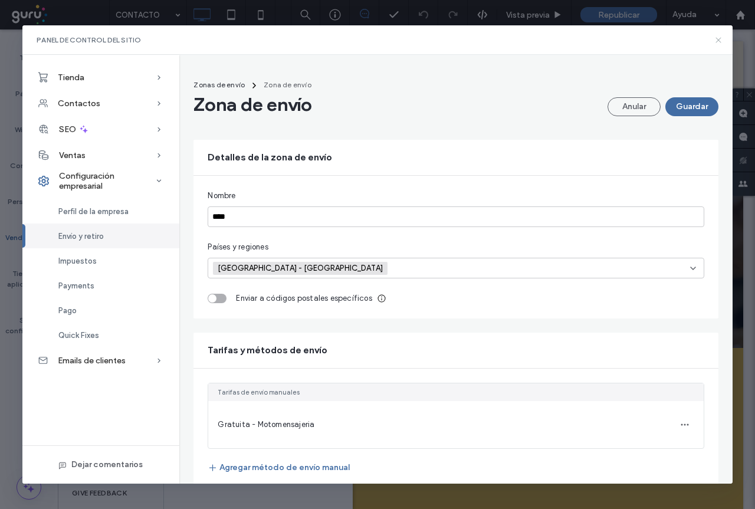
click at [718, 41] on icon at bounding box center [718, 39] width 9 height 9
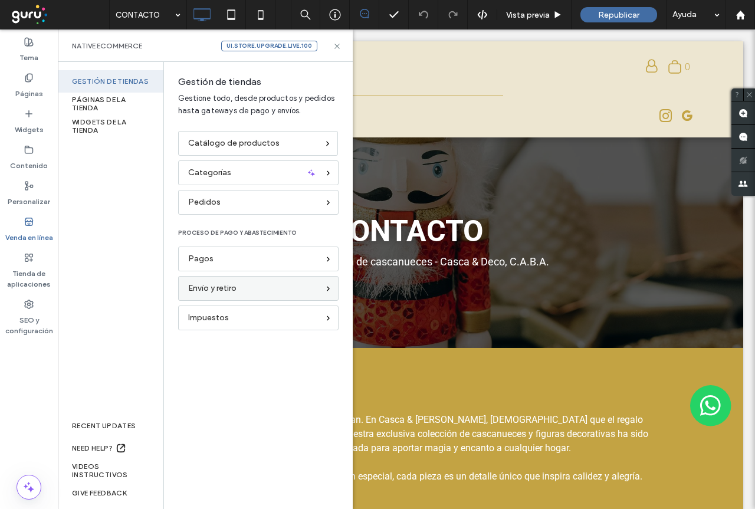
click at [228, 291] on span "Envío y retiro" at bounding box center [212, 288] width 48 height 13
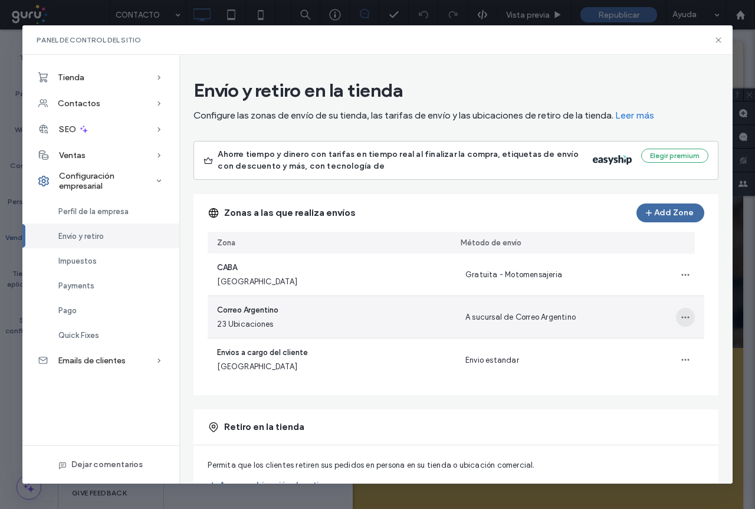
click at [681, 319] on icon "button" at bounding box center [685, 317] width 9 height 9
click at [633, 349] on span "Editar zona de envío" at bounding box center [634, 348] width 74 height 12
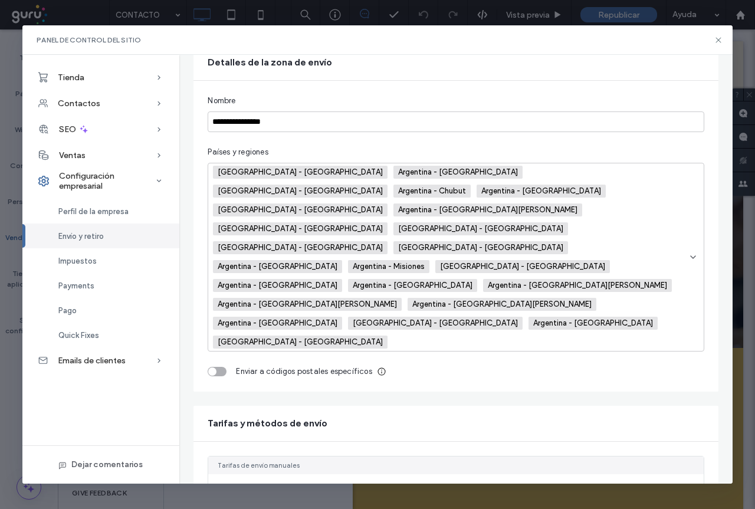
scroll to position [100, 0]
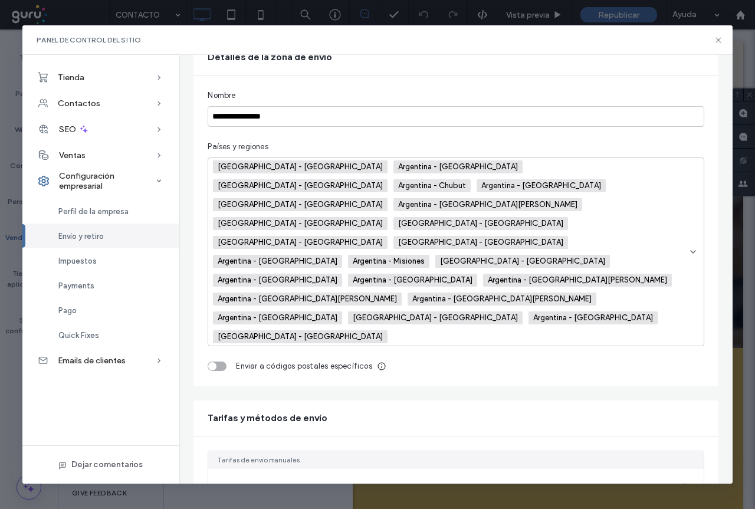
click at [681, 492] on use "button" at bounding box center [685, 493] width 8 height 2
click at [599, 386] on span "Editar método de envío" at bounding box center [604, 387] width 84 height 12
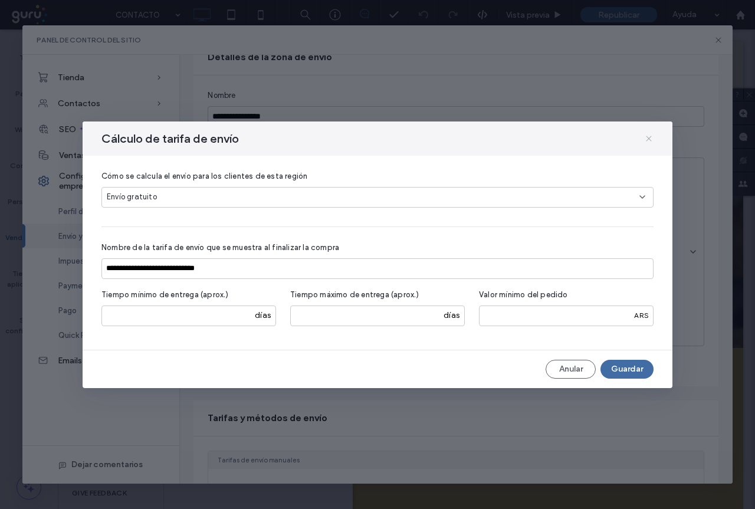
click at [649, 139] on use at bounding box center [648, 138] width 5 height 5
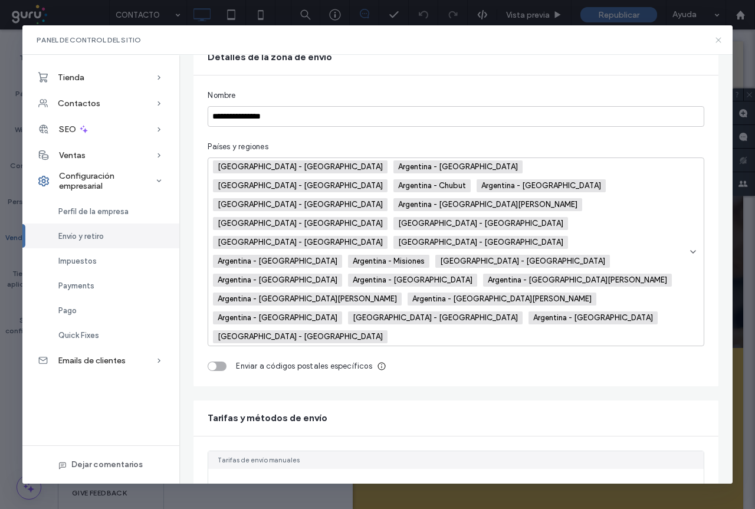
click at [717, 41] on use at bounding box center [718, 39] width 5 height 5
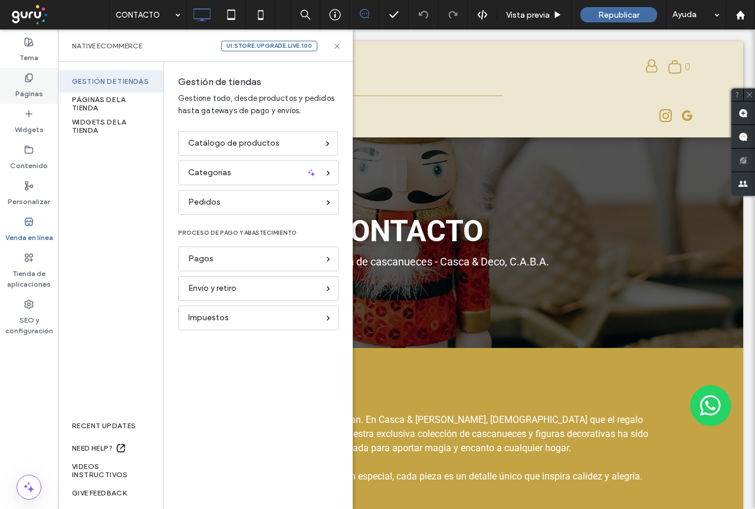
click at [28, 96] on label "Páginas" at bounding box center [29, 91] width 28 height 17
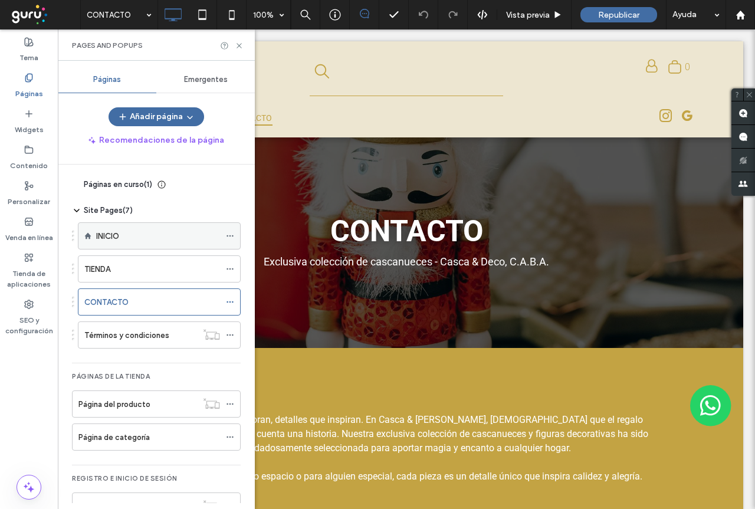
click at [111, 237] on label "INICIO" at bounding box center [107, 236] width 23 height 21
click at [242, 49] on icon at bounding box center [239, 45] width 9 height 9
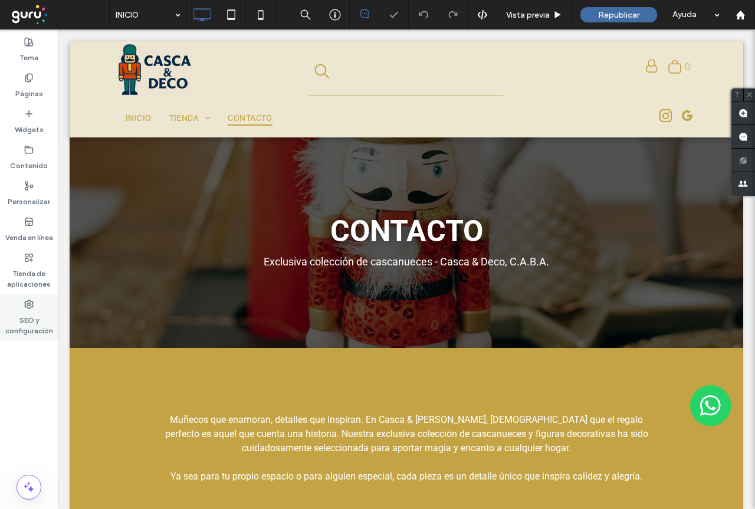
click at [24, 330] on label "SEO y configuración" at bounding box center [29, 322] width 58 height 27
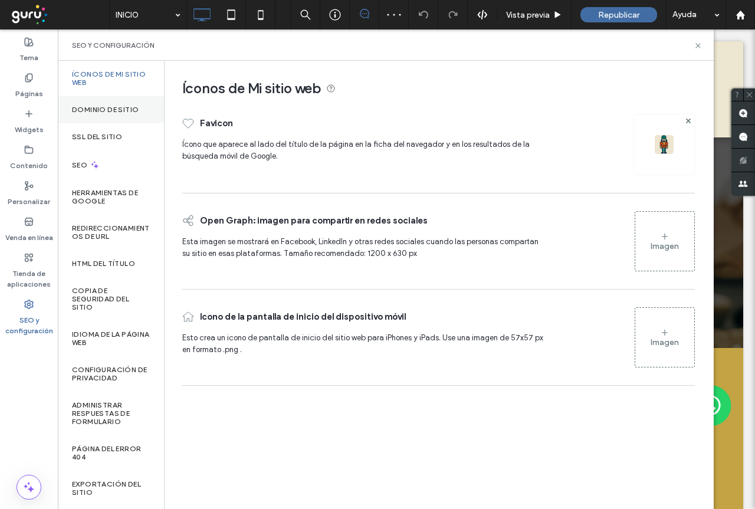
click at [93, 111] on label "Dominio de sitio" at bounding box center [105, 110] width 67 height 8
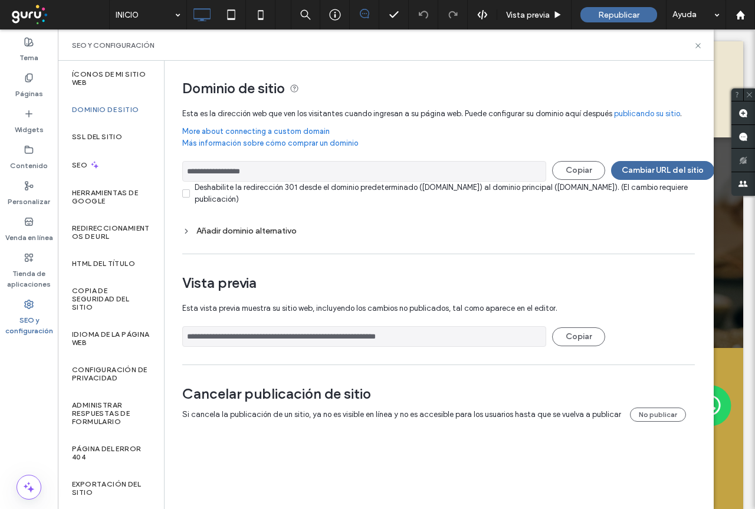
drag, startPoint x: 280, startPoint y: 170, endPoint x: 173, endPoint y: 175, distance: 107.4
click at [173, 175] on div "**********" at bounding box center [434, 253] width 539 height 385
